Goal: Task Accomplishment & Management: Manage account settings

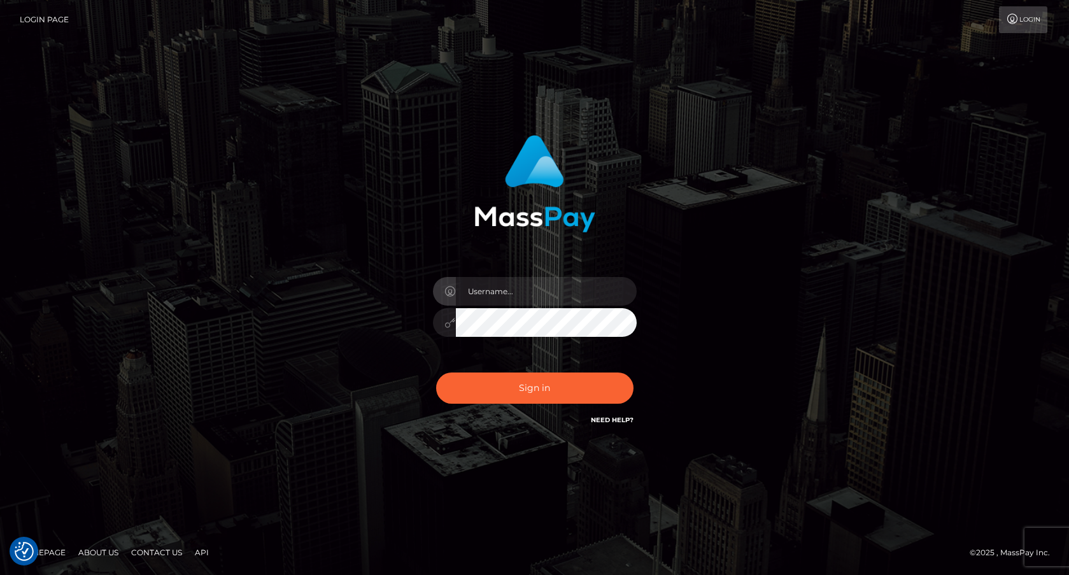
checkbox input "true"
type input "[PERSON_NAME].onemp1"
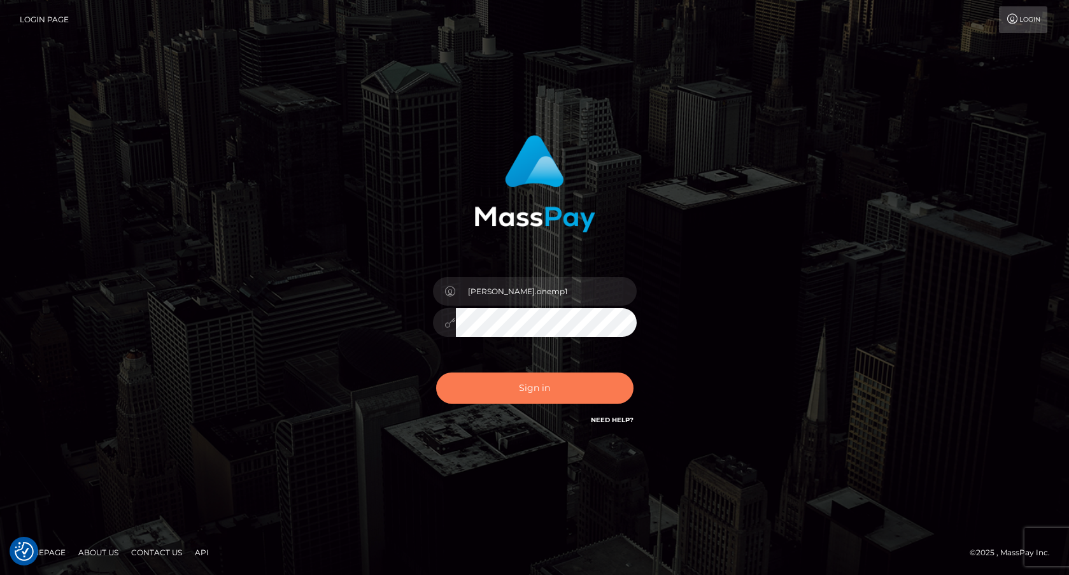
click at [571, 397] on button "Sign in" at bounding box center [534, 387] width 197 height 31
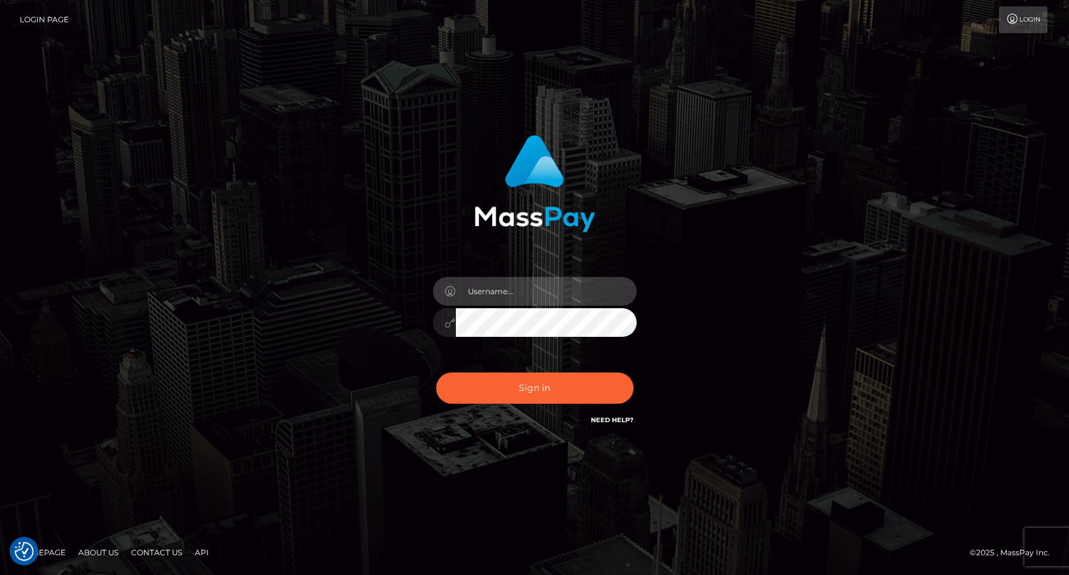
type input "frank.onemp1"
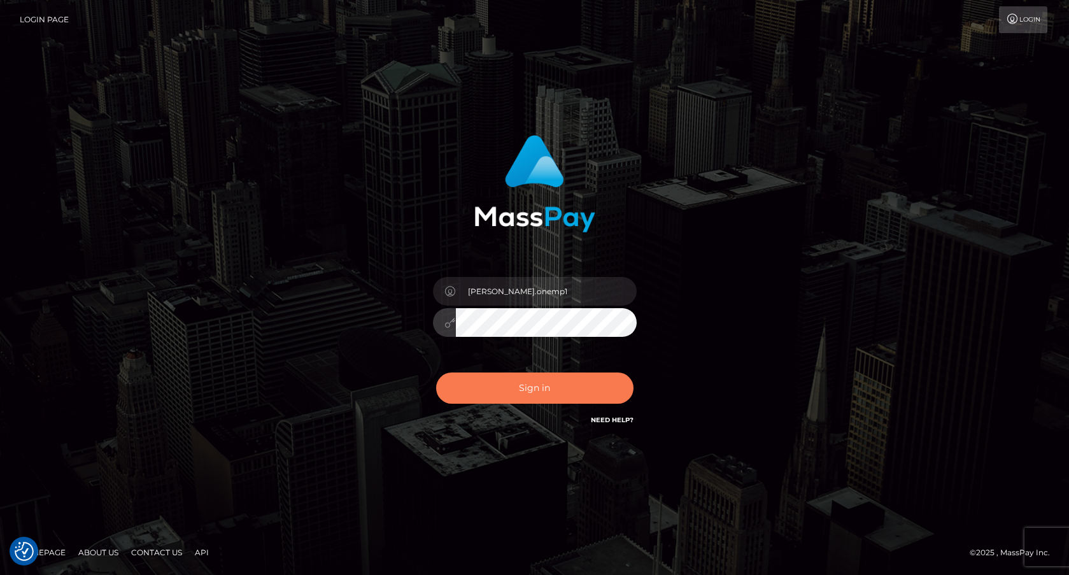
click at [546, 385] on button "Sign in" at bounding box center [534, 387] width 197 height 31
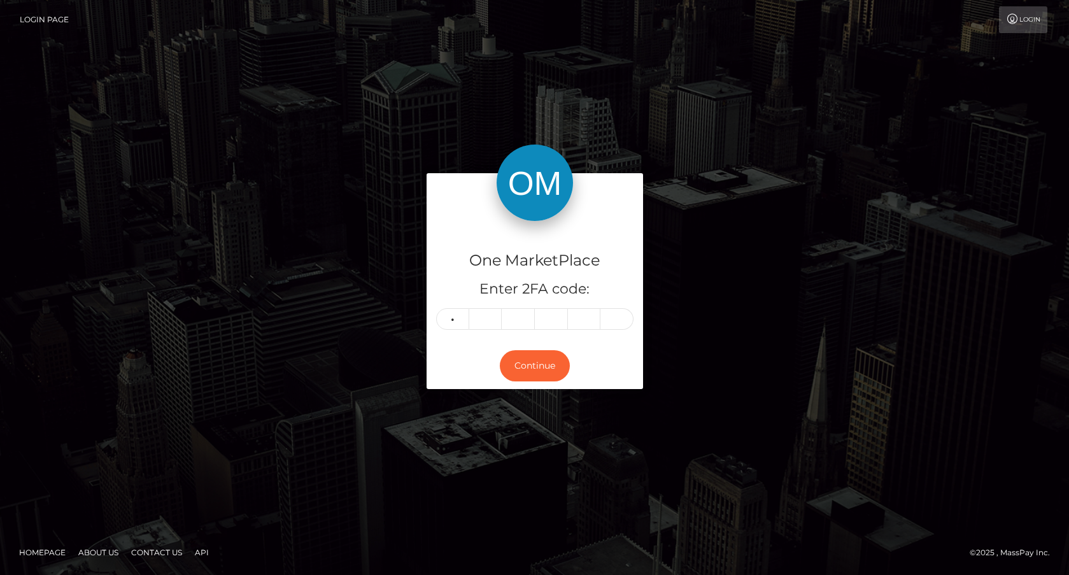
type input "7"
type input "6"
type input "7"
type input "6"
type input "4"
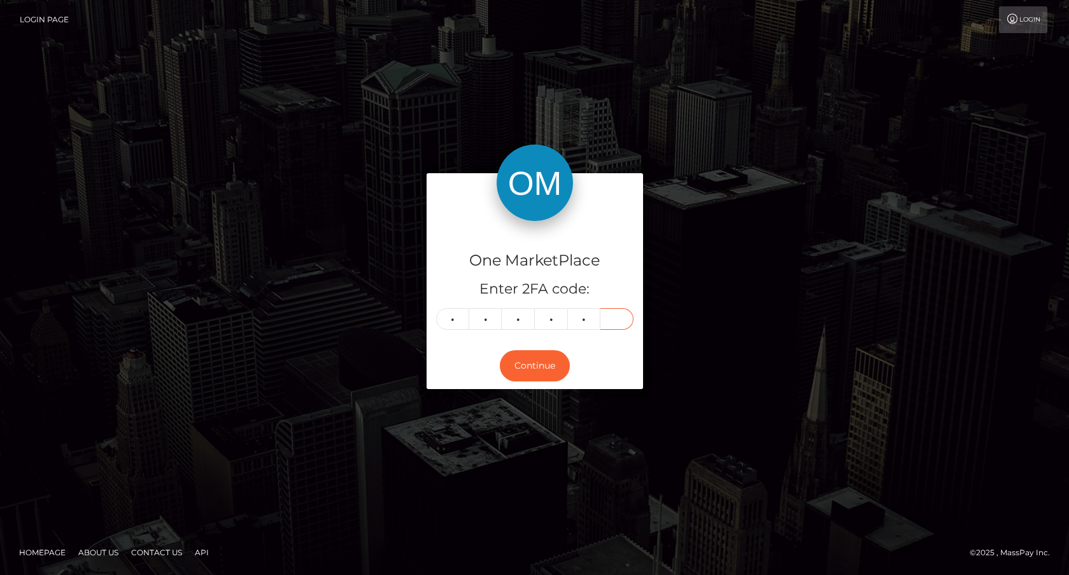
type input "0"
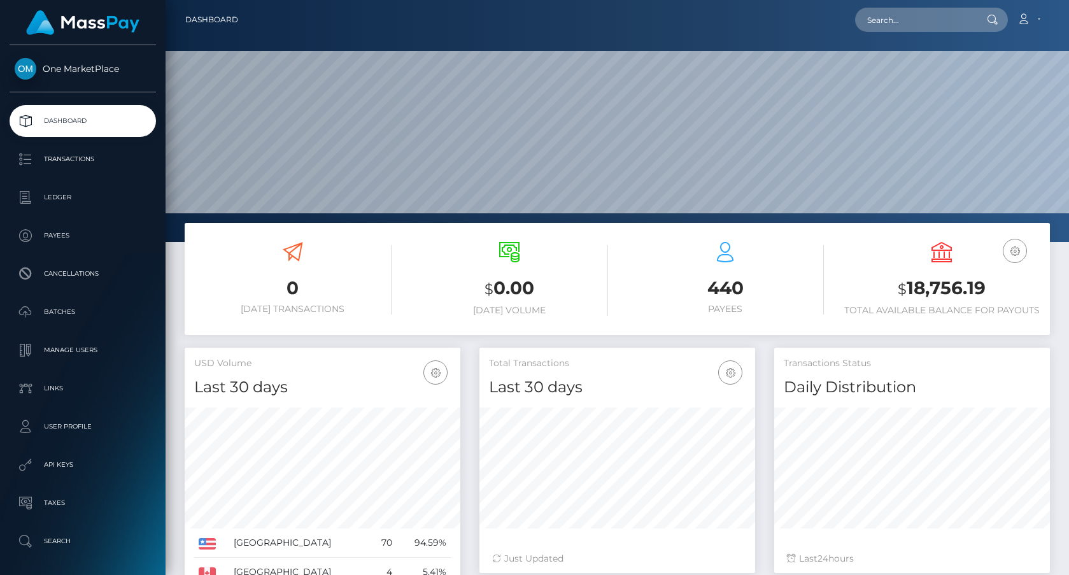
scroll to position [225, 276]
click at [1044, 18] on link "Account" at bounding box center [1029, 19] width 38 height 27
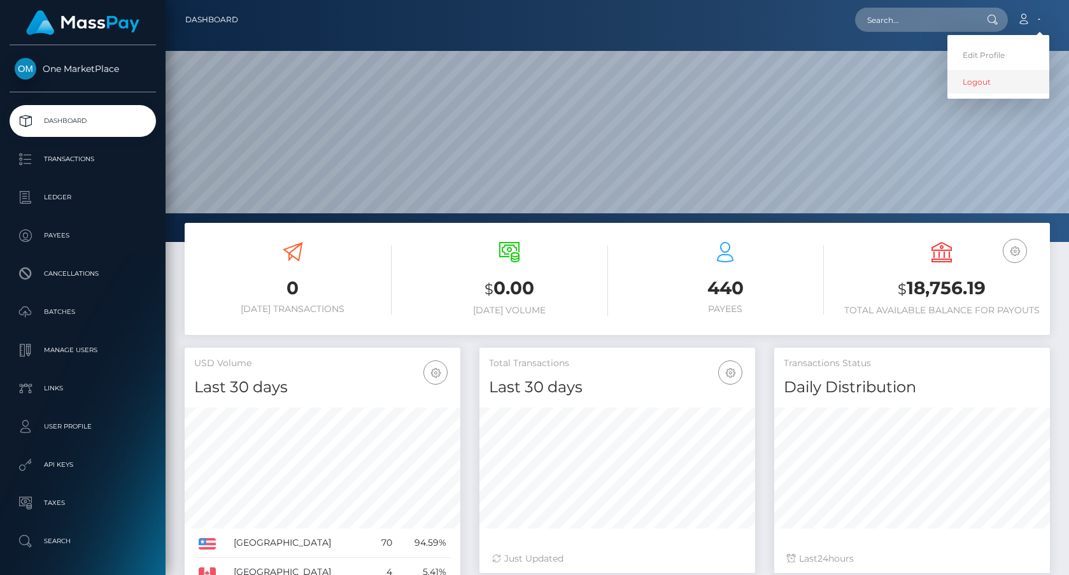
click at [992, 80] on link "Logout" at bounding box center [998, 82] width 102 height 24
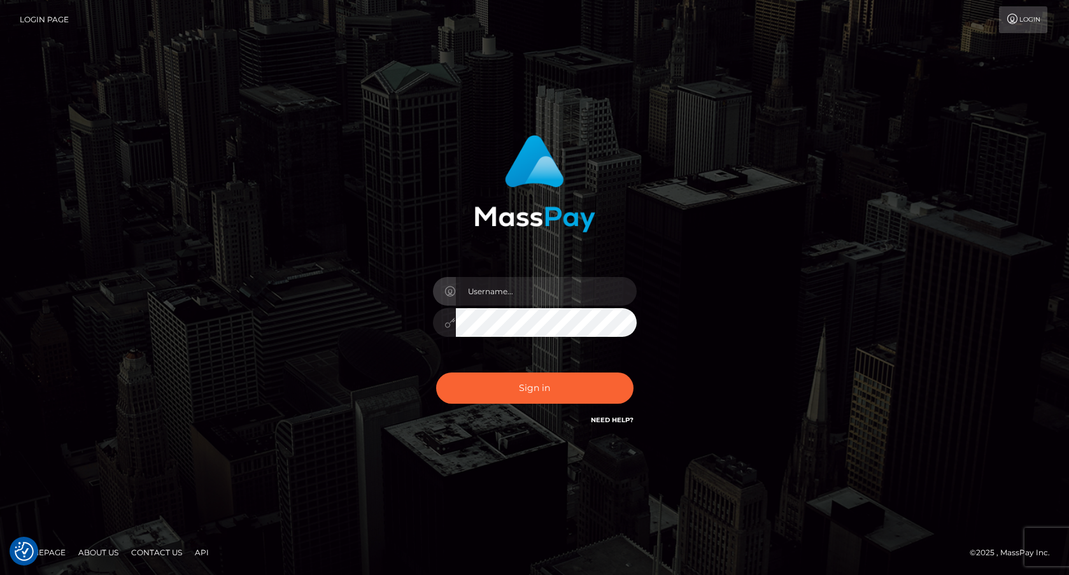
checkbox input "true"
click at [520, 296] on input "text" at bounding box center [546, 291] width 181 height 29
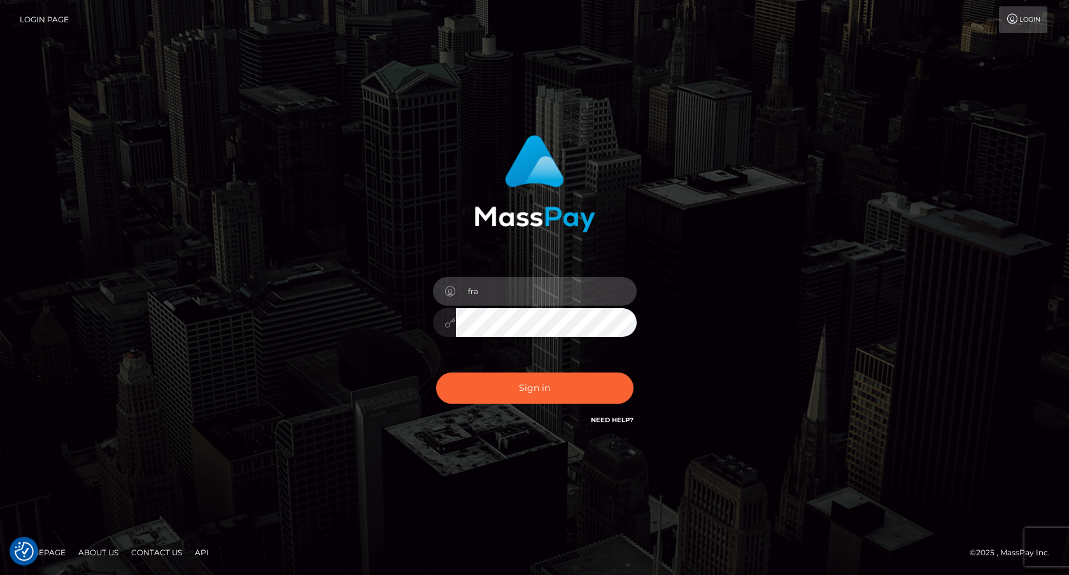
type input "frank.minyon@cforth.com2"
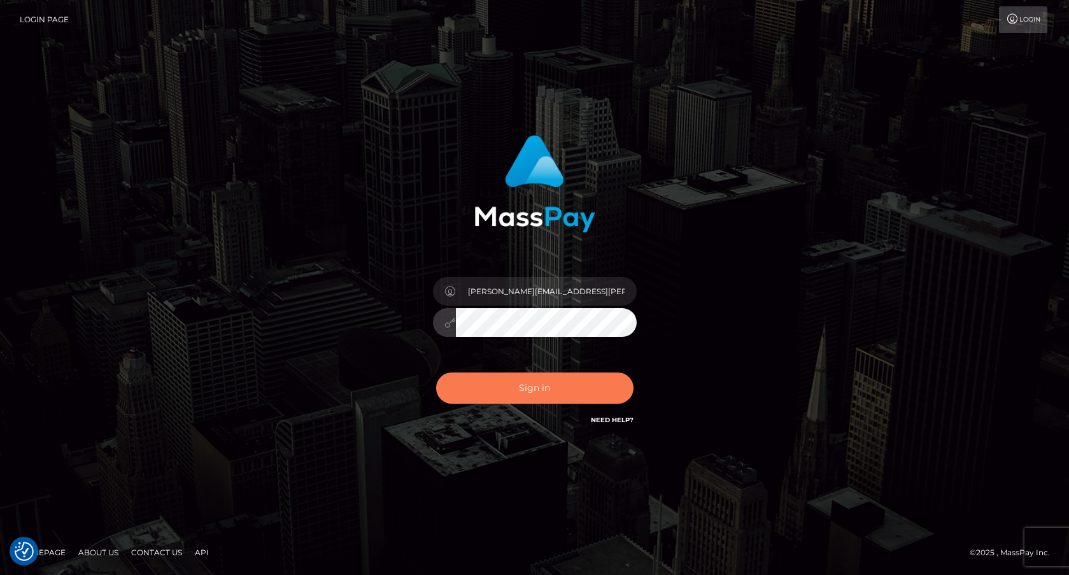
click at [554, 393] on button "Sign in" at bounding box center [534, 387] width 197 height 31
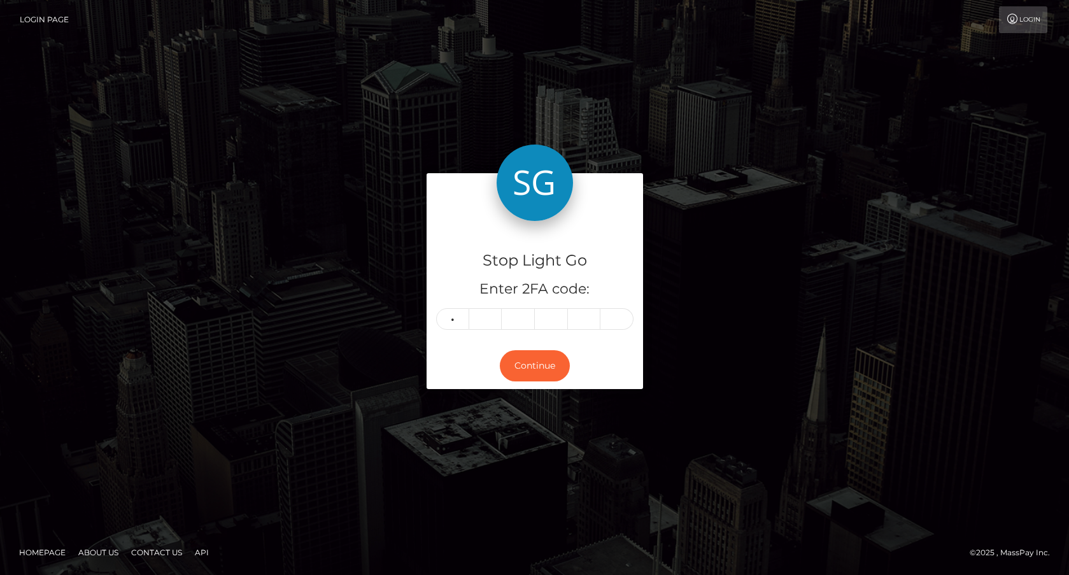
type input "9"
type input "5"
type input "8"
type input "1"
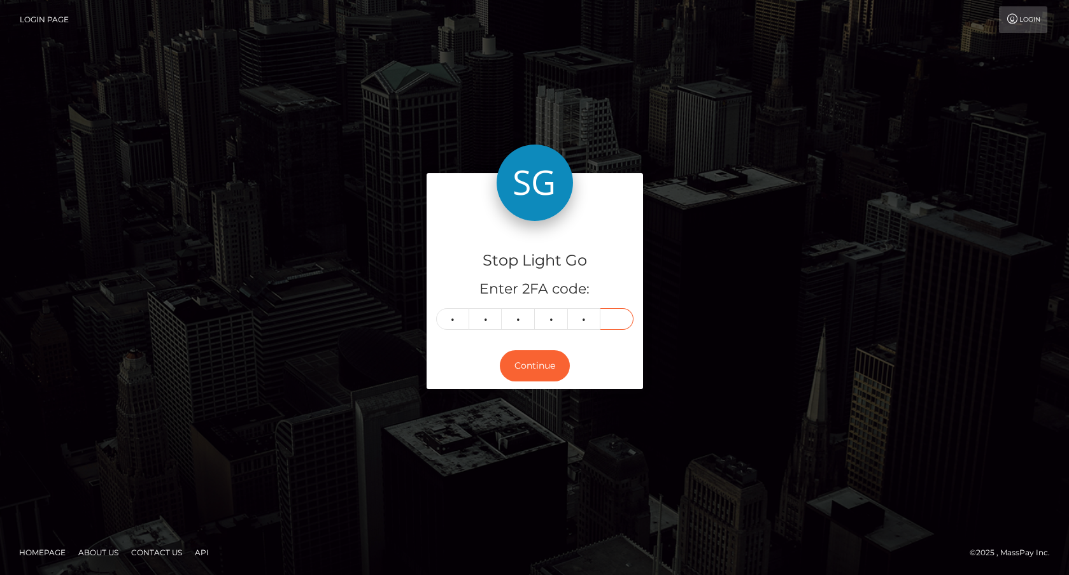
type input "6"
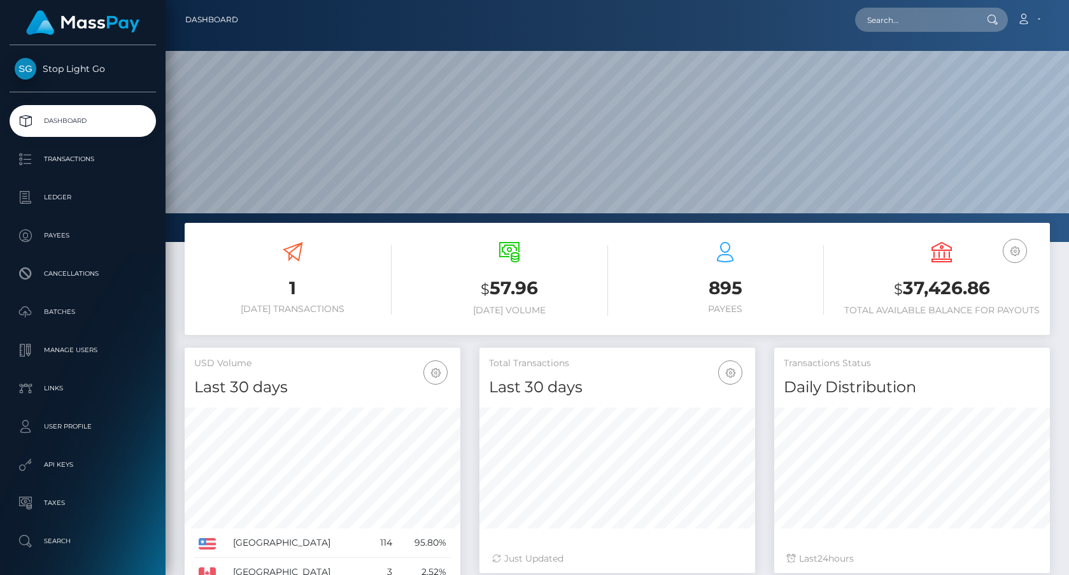
scroll to position [225, 276]
